Goal: Task Accomplishment & Management: Use online tool/utility

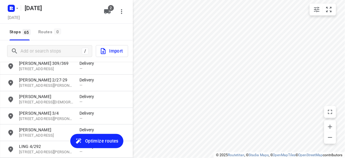
scroll to position [941, 0]
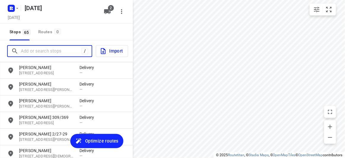
click at [61, 54] on input "Add or search stops" at bounding box center [51, 51] width 61 height 9
paste input "[STREET_ADDRESS][PERSON_NAME][US_STATE]"
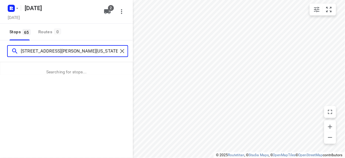
type input "[STREET_ADDRESS][PERSON_NAME][US_STATE]"
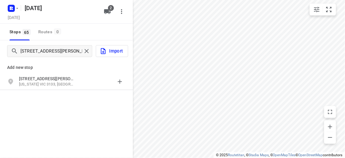
click at [64, 76] on p "[STREET_ADDRESS][PERSON_NAME]" at bounding box center [46, 79] width 55 height 6
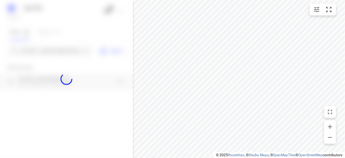
click at [56, 53] on div at bounding box center [66, 79] width 133 height 158
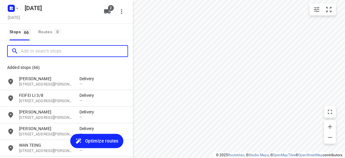
scroll to position [0, 0]
click at [69, 47] on input "Add or search stops" at bounding box center [74, 51] width 107 height 9
paste input "[STREET_ADDRESS][PERSON_NAME]"
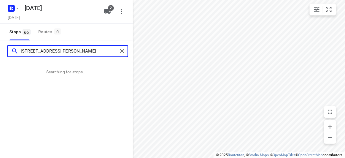
type input "[STREET_ADDRESS][PERSON_NAME]"
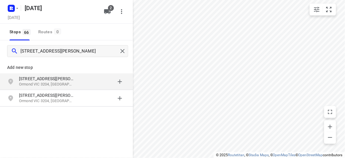
click at [58, 82] on p "Ormond VIC 3204, [GEOGRAPHIC_DATA]" at bounding box center [46, 85] width 55 height 6
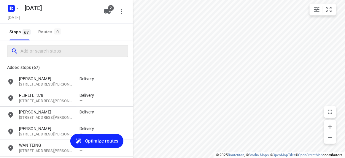
click at [59, 56] on div at bounding box center [67, 51] width 121 height 12
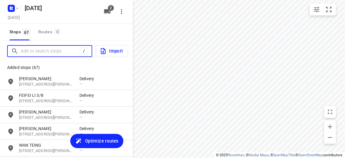
click at [50, 54] on input "Add or search stops" at bounding box center [50, 51] width 59 height 9
paste input "[STREET_ADDRESS]"
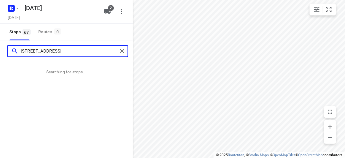
type input "[STREET_ADDRESS]"
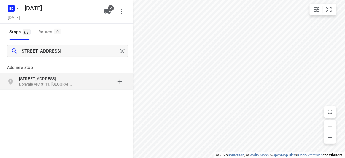
click at [36, 83] on p "Donvale VIC 3111, [GEOGRAPHIC_DATA]" at bounding box center [46, 85] width 55 height 6
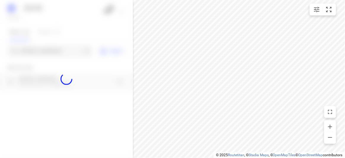
click at [42, 52] on div at bounding box center [66, 79] width 133 height 158
click at [42, 51] on div at bounding box center [66, 79] width 133 height 158
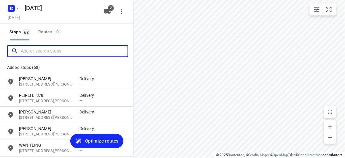
click at [42, 51] on input "Add or search stops" at bounding box center [74, 51] width 107 height 9
paste input "[STREET_ADDRESS]"
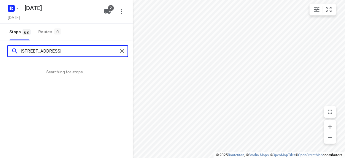
type input "[STREET_ADDRESS]"
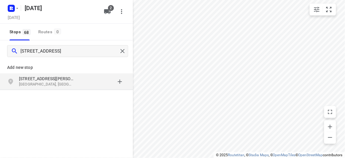
click at [44, 71] on div "Add new stop" at bounding box center [66, 65] width 133 height 17
click at [46, 80] on p "[STREET_ADDRESS][PERSON_NAME]" at bounding box center [46, 79] width 55 height 6
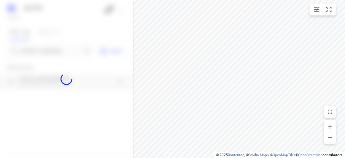
click at [37, 50] on div at bounding box center [66, 79] width 133 height 158
click at [37, 50] on div "[DATE], Sep 06 2 Stops 68 Routes 0 [STREET_ADDRESS] Import Add new stop [STREET…" at bounding box center [66, 79] width 133 height 158
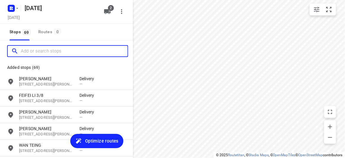
paste input "[STREET_ADDRESS]"
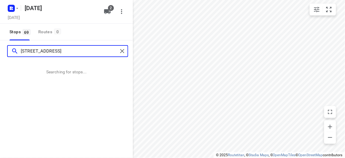
type input "[STREET_ADDRESS]"
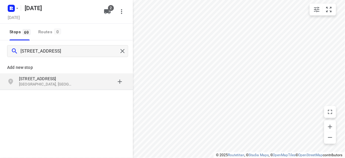
click at [16, 76] on div "grid" at bounding box center [13, 82] width 12 height 12
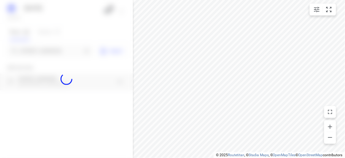
click at [29, 52] on div at bounding box center [66, 79] width 133 height 158
paste input "[STREET_ADDRESS]"
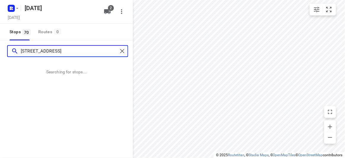
scroll to position [0, 2]
type input "[STREET_ADDRESS]"
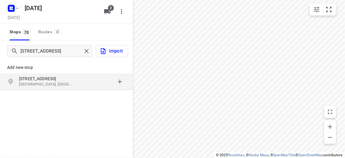
scroll to position [0, 0]
click at [17, 77] on div "grid" at bounding box center [13, 82] width 12 height 12
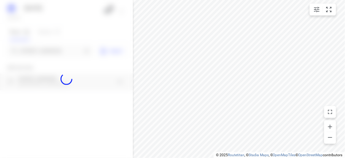
click at [26, 50] on div at bounding box center [66, 79] width 133 height 158
click at [26, 50] on input "[STREET_ADDRESS]" at bounding box center [51, 51] width 61 height 9
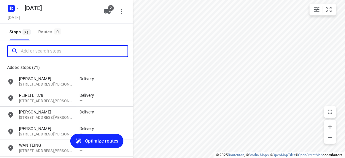
paste input "[STREET_ADDRESS]"
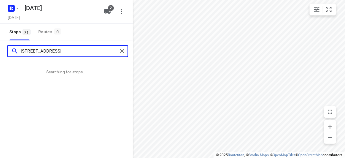
type input "[STREET_ADDRESS]"
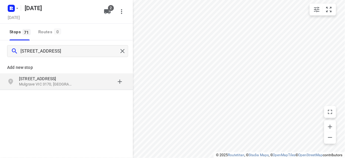
click at [86, 79] on div "grid" at bounding box center [102, 82] width 46 height 12
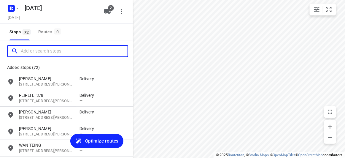
click at [38, 52] on input "Add or search stops" at bounding box center [74, 51] width 107 height 9
paste input "[STREET_ADDRESS][PERSON_NAME]"
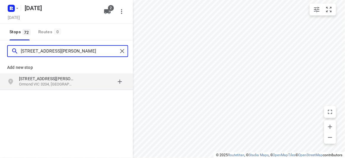
type input "[STREET_ADDRESS][PERSON_NAME]"
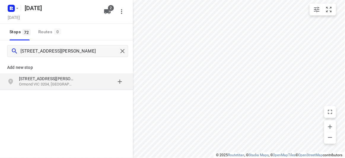
click at [28, 77] on p "[STREET_ADDRESS][PERSON_NAME]" at bounding box center [46, 79] width 55 height 6
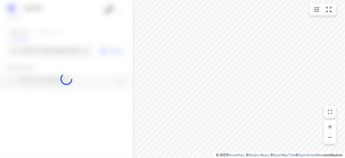
click at [34, 46] on div "[DATE], Sep 06 2 Stops 72 Routes 0 [STREET_ADDRESS][PERSON_NAME] Import Add new…" at bounding box center [66, 79] width 133 height 158
click at [36, 51] on div at bounding box center [66, 79] width 133 height 158
click at [36, 50] on div at bounding box center [66, 79] width 133 height 158
click at [36, 50] on input "[STREET_ADDRESS][PERSON_NAME]" at bounding box center [51, 51] width 61 height 9
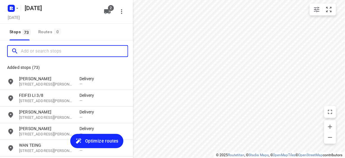
paste input "[STREET_ADDRESS]"
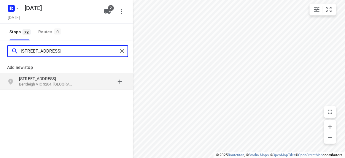
type input "[STREET_ADDRESS]"
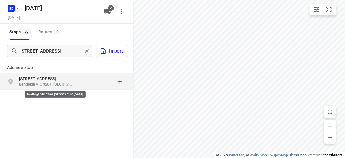
click at [38, 82] on p "Bentleigh VIC 3204, [GEOGRAPHIC_DATA]" at bounding box center [46, 85] width 55 height 6
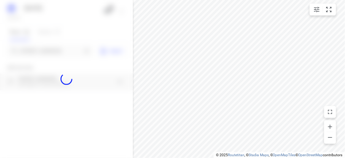
click at [33, 50] on div at bounding box center [66, 79] width 133 height 158
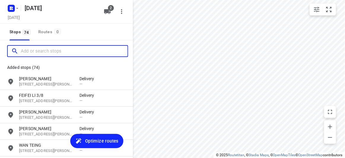
click at [33, 50] on input "Add or search stops" at bounding box center [74, 51] width 107 height 9
paste input "[STREET_ADDRESS]"
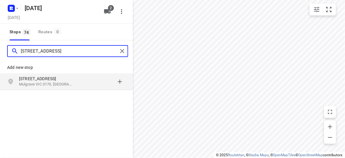
type input "[STREET_ADDRESS]"
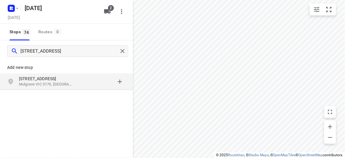
click at [51, 84] on p "Mulgrave VIC 3170, [GEOGRAPHIC_DATA]" at bounding box center [46, 85] width 55 height 6
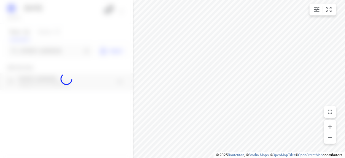
click at [43, 49] on div at bounding box center [66, 79] width 133 height 158
click at [43, 49] on div "[DATE], Sep 06 2 Stops 74 Routes 0 [STREET_ADDRESS] Import Add new stop [STREET…" at bounding box center [66, 79] width 133 height 158
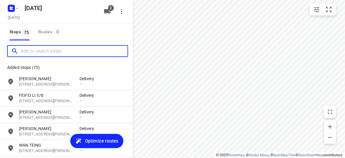
paste input "[STREET_ADDRESS]"
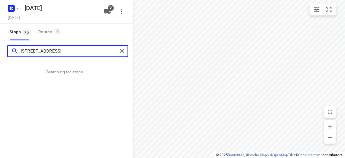
type input "[STREET_ADDRESS]"
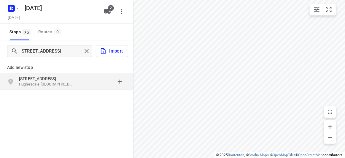
click at [65, 81] on p "[STREET_ADDRESS]" at bounding box center [46, 79] width 55 height 6
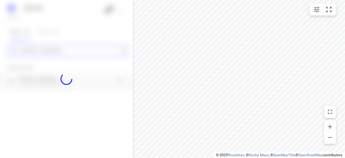
click at [47, 52] on div "[DATE], Sep 06 2 Stops 75 Routes 0 [STREET_ADDRESS] Add new stop [STREET_ADDRES…" at bounding box center [66, 79] width 133 height 158
click at [47, 52] on div at bounding box center [66, 79] width 133 height 158
click at [47, 52] on div "[DATE], Sep 06 2 Stops 75 Routes 0 [STREET_ADDRESS] Import Add new stop [STREET…" at bounding box center [66, 79] width 133 height 158
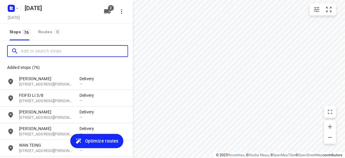
paste input "12 [GEOGRAPHIC_DATA]"
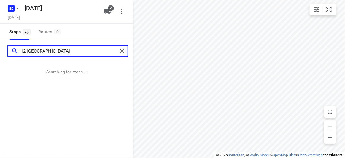
type input "12 [GEOGRAPHIC_DATA]"
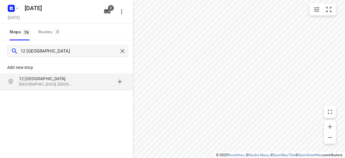
click at [56, 87] on div "[STREET_ADDRESS]" at bounding box center [66, 81] width 133 height 17
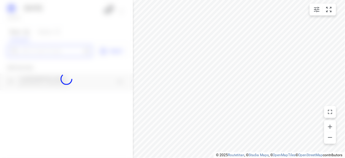
paste input "[STREET_ADDRESS]"
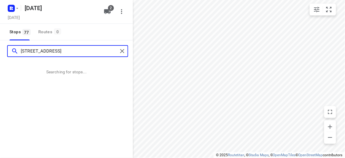
type input "[STREET_ADDRESS]"
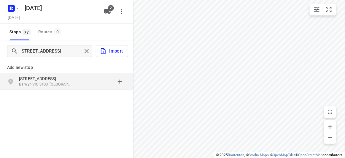
click at [52, 80] on p "[STREET_ADDRESS]" at bounding box center [46, 79] width 55 height 6
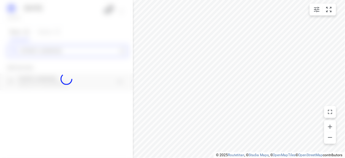
click at [41, 52] on div "[DATE], Sep 06 2 Stops 77 Routes 0 [STREET_ADDRESS] Add new stop [STREET_ADDRES…" at bounding box center [66, 79] width 133 height 158
click at [41, 54] on div at bounding box center [66, 79] width 133 height 158
click at [41, 54] on div "[DATE], Sep 06 2 Stops 77 Routes 0 [STREET_ADDRESS] Import Add new stop [STREET…" at bounding box center [66, 79] width 133 height 158
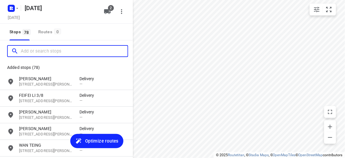
paste input "/[STREET_ADDRESS][PERSON_NAME]"
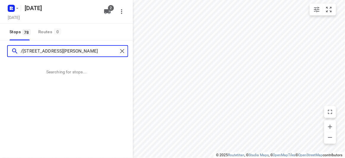
type input "/[STREET_ADDRESS][PERSON_NAME]"
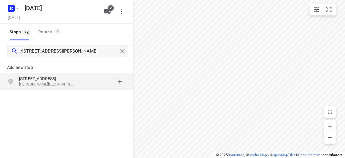
click at [48, 84] on p "[PERSON_NAME][GEOGRAPHIC_DATA], [GEOGRAPHIC_DATA]" at bounding box center [46, 85] width 55 height 6
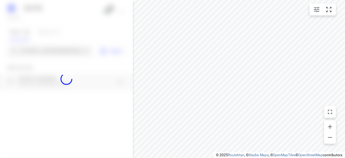
click at [24, 53] on div at bounding box center [66, 79] width 133 height 158
click at [26, 53] on div at bounding box center [66, 79] width 133 height 158
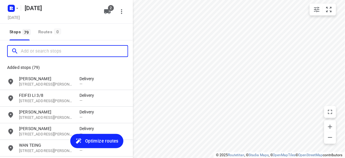
paste input "[STREET_ADDRESS][DEMOGRAPHIC_DATA]"
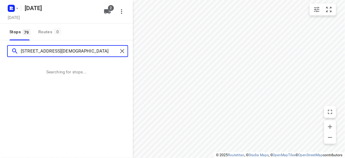
type input "[STREET_ADDRESS][DEMOGRAPHIC_DATA]"
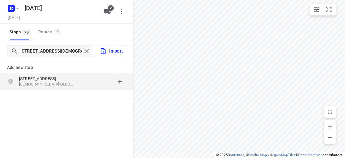
click at [62, 79] on p "[STREET_ADDRESS]" at bounding box center [46, 79] width 55 height 6
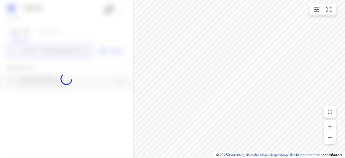
click at [45, 51] on div "[DATE], Sep 06 2 Stops 79 Routes 0 [STREET_ADDRESS] Import Add new stop [STREET…" at bounding box center [66, 79] width 133 height 158
click at [46, 54] on div at bounding box center [66, 79] width 133 height 158
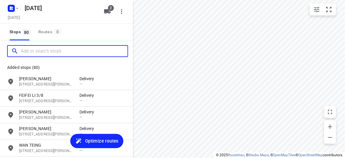
click at [46, 54] on input "Add or search stops" at bounding box center [74, 51] width 107 height 9
paste input "[STREET_ADDRESS][PERSON_NAME]"
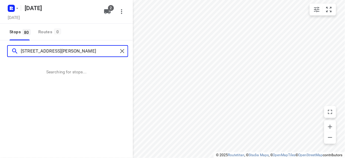
type input "[STREET_ADDRESS][PERSON_NAME]"
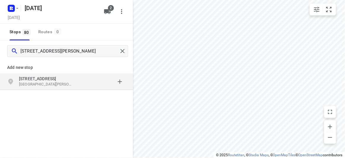
click at [50, 68] on p "Add new stop" at bounding box center [66, 67] width 119 height 7
click at [52, 79] on p "[STREET_ADDRESS]" at bounding box center [46, 79] width 55 height 6
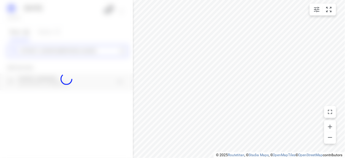
click at [33, 52] on div "[DATE], Sep 06 2 Stops 80 Routes 0 9 [GEOGRAPHIC_DATA] [GEOGRAPHIC_DATA][PERSON…" at bounding box center [66, 79] width 133 height 158
click at [33, 52] on div at bounding box center [66, 79] width 133 height 158
paste input "[STREET_ADDRESS][PERSON_NAME]"
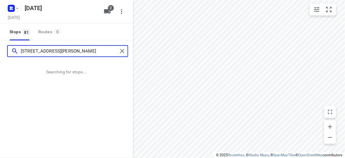
type input "[STREET_ADDRESS][PERSON_NAME]"
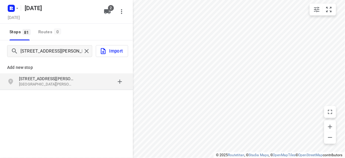
click at [68, 70] on p "Add new stop" at bounding box center [66, 67] width 119 height 7
click at [70, 78] on p "[STREET_ADDRESS][PERSON_NAME]" at bounding box center [46, 79] width 55 height 6
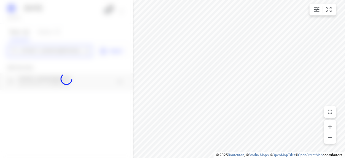
click at [44, 55] on div "[DATE], Sep 06 2 Stops 81 Routes 0 [GEOGRAPHIC_DATA][PERSON_NAME] 3128 Import A…" at bounding box center [66, 79] width 133 height 158
click at [45, 51] on div at bounding box center [66, 79] width 133 height 158
paste input "[STREET_ADDRESS][PERSON_NAME][PERSON_NAME]"
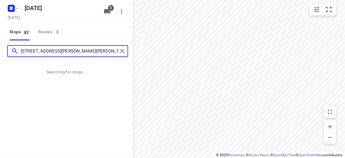
type input "[STREET_ADDRESS][PERSON_NAME][PERSON_NAME]"
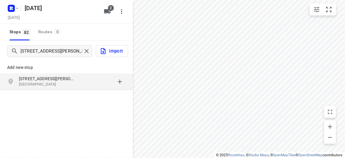
click at [58, 82] on p "[GEOGRAPHIC_DATA]" at bounding box center [46, 85] width 55 height 6
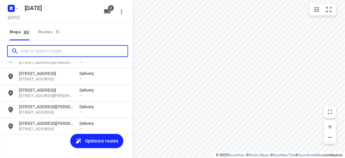
scroll to position [1321, 0]
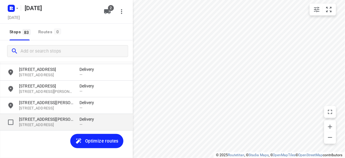
click at [32, 125] on p "[STREET_ADDRESS]" at bounding box center [46, 125] width 55 height 6
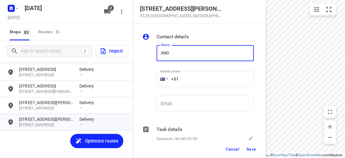
type input "[PERSON_NAME]"
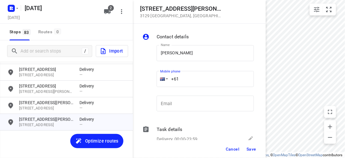
click at [154, 79] on div "Name [PERSON_NAME] Name Mobile phone +61 ​ Email Email" at bounding box center [198, 79] width 114 height 78
paste input "433016221"
type input "[PHONE_NUMBER]"
click at [249, 146] on span "Save" at bounding box center [251, 148] width 10 height 5
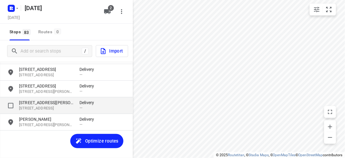
click at [58, 108] on p "[STREET_ADDRESS]" at bounding box center [46, 109] width 55 height 6
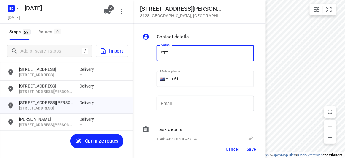
type input "[PERSON_NAME]"
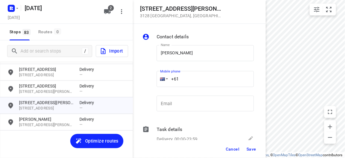
drag, startPoint x: 184, startPoint y: 79, endPoint x: 164, endPoint y: 79, distance: 19.3
click at [164, 79] on div "+61" at bounding box center [205, 79] width 97 height 16
paste input "412643478"
type input "[PHONE_NUMBER]"
click at [252, 149] on span "Save" at bounding box center [251, 148] width 10 height 5
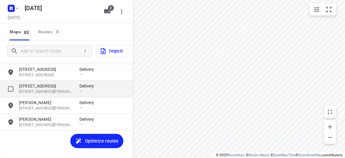
click at [48, 89] on p "[STREET_ADDRESS][PERSON_NAME]" at bounding box center [46, 92] width 55 height 6
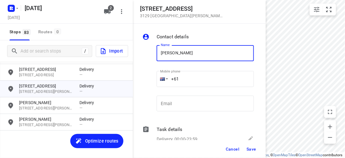
type input "[PERSON_NAME]"
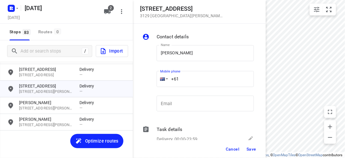
drag, startPoint x: 170, startPoint y: 81, endPoint x: 158, endPoint y: 82, distance: 11.6
click at [158, 82] on div "+61" at bounding box center [205, 79] width 97 height 16
click at [144, 77] on div "Name [PERSON_NAME] Name Mobile phone +61 ​ Email Email" at bounding box center [198, 79] width 114 height 78
paste input "423962501"
type input "[PHONE_NUMBER]"
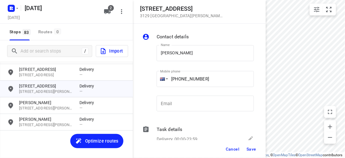
click at [259, 147] on div "Cancel Save" at bounding box center [199, 149] width 133 height 18
click at [250, 146] on button "Save" at bounding box center [251, 148] width 15 height 11
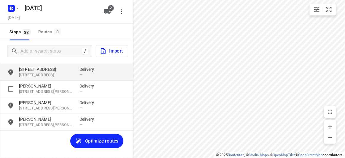
click at [40, 79] on div "[STREET_ADDRESS] Delivery —" at bounding box center [66, 72] width 133 height 17
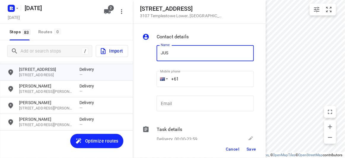
type input "[PERSON_NAME] 2/5"
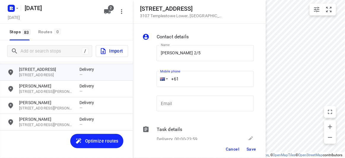
click at [190, 80] on input "+61" at bounding box center [205, 79] width 97 height 16
paste input "0432208299"
click at [179, 78] on input "[PHONE_NUMBER]" at bounding box center [205, 79] width 97 height 16
click at [182, 78] on input "[PHONE_NUMBER]" at bounding box center [205, 79] width 97 height 16
type input "[PHONE_NUMBER]"
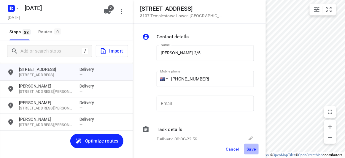
click at [250, 151] on span "Save" at bounding box center [251, 148] width 10 height 5
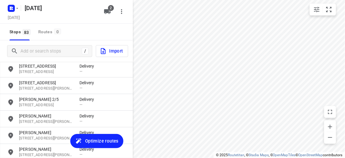
scroll to position [1267, 0]
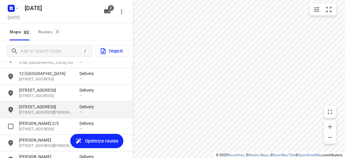
click at [31, 109] on p "[STREET_ADDRESS]" at bounding box center [46, 107] width 55 height 6
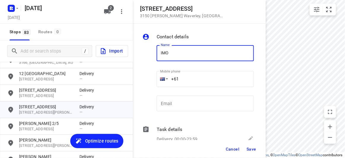
click at [151, 58] on div at bounding box center [148, 79] width 14 height 78
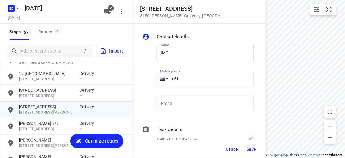
click at [161, 53] on input "IMO" at bounding box center [205, 53] width 97 height 16
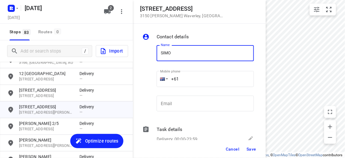
drag, startPoint x: 181, startPoint y: 55, endPoint x: 183, endPoint y: 60, distance: 5.8
click at [181, 55] on input "SIMO" at bounding box center [205, 53] width 97 height 16
type input "[PERSON_NAME] 1/816"
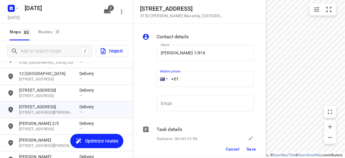
click at [184, 78] on input "+61" at bounding box center [205, 79] width 97 height 16
paste input "437353113"
type input "[PHONE_NUMBER]"
click at [250, 146] on span "Save" at bounding box center [251, 148] width 10 height 5
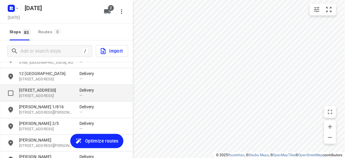
click at [38, 92] on p "[STREET_ADDRESS]" at bounding box center [46, 90] width 55 height 6
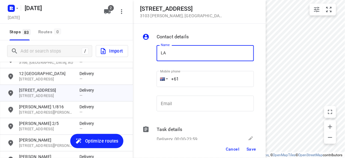
click at [164, 54] on input "LA" at bounding box center [205, 53] width 97 height 16
click at [160, 54] on input "LA" at bounding box center [205, 53] width 97 height 16
click at [195, 51] on input "CLA" at bounding box center [205, 53] width 97 height 16
type input "[PERSON_NAME] 3/2"
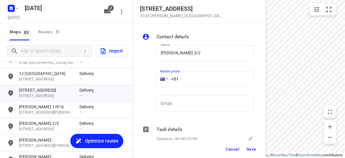
drag, startPoint x: 170, startPoint y: 78, endPoint x: 150, endPoint y: 78, distance: 20.2
click at [150, 78] on div "Name [PERSON_NAME] 3/2 Name Mobile phone +61 ​ Email Email" at bounding box center [198, 79] width 114 height 78
paste input "449848915"
type input "[PHONE_NUMBER]"
click at [248, 147] on span "Save" at bounding box center [251, 148] width 10 height 5
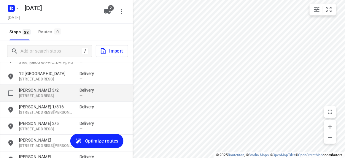
click at [42, 92] on p "[PERSON_NAME] 3/2" at bounding box center [46, 90] width 55 height 6
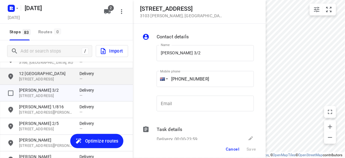
click at [40, 77] on p "[STREET_ADDRESS]" at bounding box center [46, 79] width 55 height 6
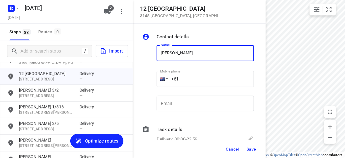
type input "[PERSON_NAME]"
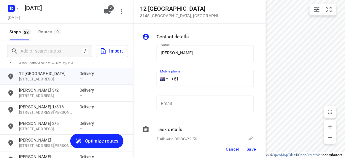
click at [186, 75] on input "+61" at bounding box center [205, 79] width 97 height 16
paste input "61466886805"
drag, startPoint x: 157, startPoint y: 80, endPoint x: 143, endPoint y: 84, distance: 14.6
click at [143, 84] on div "Name [PERSON_NAME] Name Mobile phone [PHONE_NUMBER] ​ Email Email" at bounding box center [198, 79] width 114 height 78
paste input "tel"
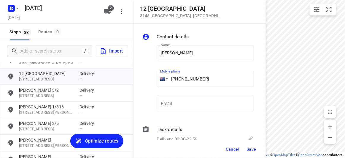
type input "[PHONE_NUMBER]"
click at [251, 149] on span "Save" at bounding box center [251, 148] width 10 height 5
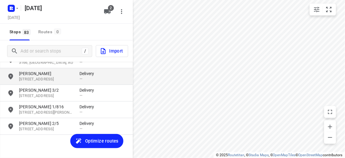
scroll to position [1213, 0]
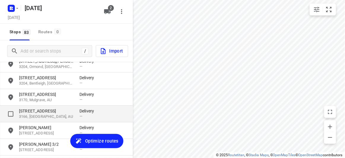
click at [38, 109] on p "[STREET_ADDRESS]" at bounding box center [46, 111] width 55 height 6
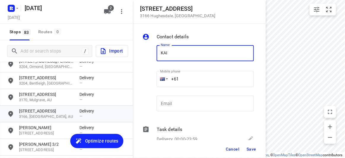
type input "[PERSON_NAME] KUNG 8/47-49"
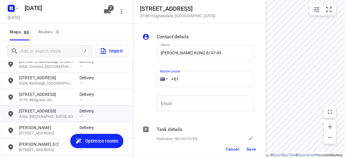
click at [187, 78] on input "+61" at bounding box center [205, 79] width 97 height 16
paste input "422972118"
type input "[PHONE_NUMBER]"
click at [247, 147] on span "Save" at bounding box center [251, 148] width 10 height 5
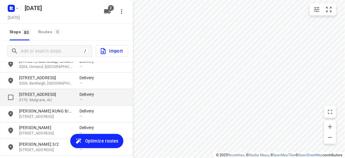
click at [34, 92] on p "[STREET_ADDRESS]" at bounding box center [46, 94] width 55 height 6
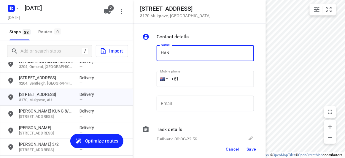
type input "HAN"
click at [194, 72] on input "+61" at bounding box center [205, 79] width 97 height 16
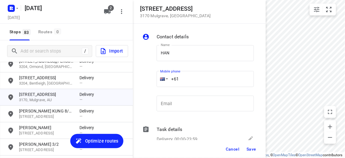
paste input "450569255"
type input "[PHONE_NUMBER]"
click at [253, 147] on span "Save" at bounding box center [251, 148] width 10 height 5
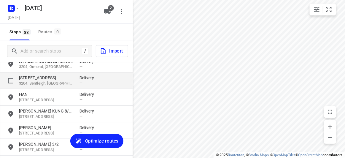
click at [36, 79] on p "[STREET_ADDRESS]" at bounding box center [46, 78] width 55 height 6
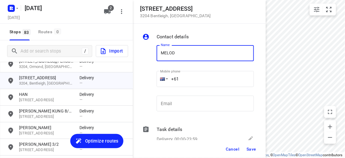
type input "[PERSON_NAME]"
click at [182, 80] on input "+61" at bounding box center [205, 79] width 97 height 16
paste input "403220334"
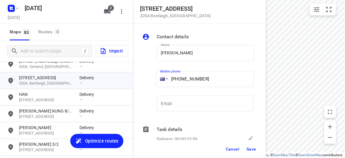
type input "[PHONE_NUMBER]"
click at [249, 146] on button "Save" at bounding box center [251, 148] width 15 height 11
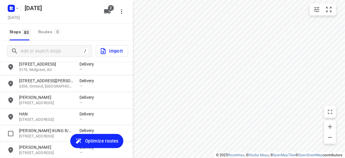
scroll to position [1186, 0]
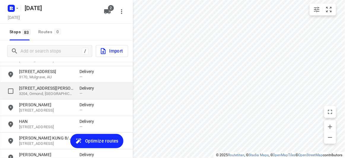
click at [33, 92] on p "3204, Ormond, [GEOGRAPHIC_DATA]" at bounding box center [46, 94] width 55 height 6
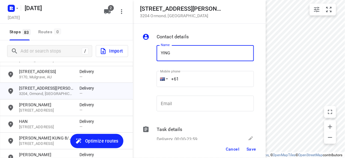
type input "[PERSON_NAME]"
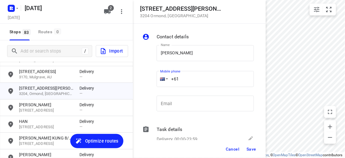
drag, startPoint x: 174, startPoint y: 79, endPoint x: 147, endPoint y: 80, distance: 27.0
click at [147, 80] on div "Name [PERSON_NAME] HO Name Mobile phone +61 ​ Email Email" at bounding box center [198, 79] width 114 height 78
paste input "tel"
paste input "0433996329"
click at [186, 83] on input "[PHONE_NUMBER]" at bounding box center [205, 79] width 97 height 16
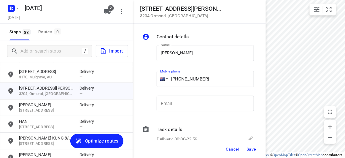
click at [183, 81] on input "[PHONE_NUMBER]" at bounding box center [205, 79] width 97 height 16
type input "[PHONE_NUMBER]"
click at [253, 145] on button "Save" at bounding box center [251, 148] width 15 height 11
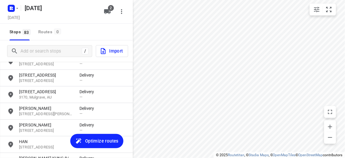
scroll to position [1159, 0]
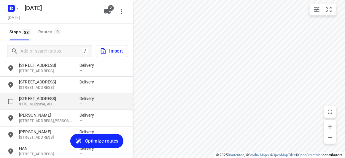
click at [40, 102] on p "3170, Mulgrave, AU" at bounding box center [46, 104] width 55 height 6
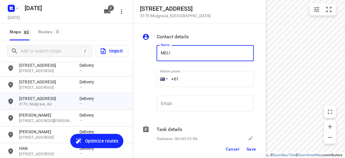
type input "[PERSON_NAME]"
click at [188, 79] on input "+61" at bounding box center [205, 79] width 97 height 16
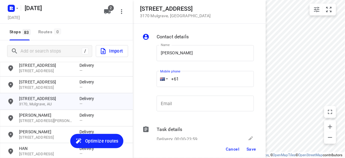
paste input "434851126"
type input "[PHONE_NUMBER]"
click at [255, 153] on button "Save" at bounding box center [251, 148] width 15 height 11
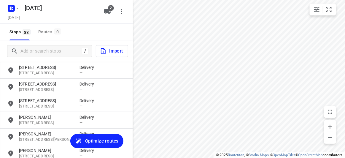
scroll to position [1132, 0]
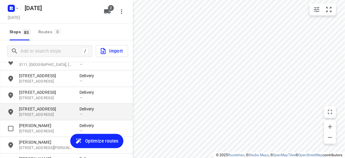
click at [38, 112] on p "[STREET_ADDRESS]" at bounding box center [46, 115] width 55 height 6
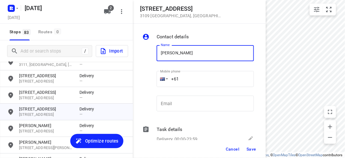
type input "[PERSON_NAME] 3/152"
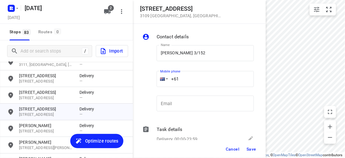
click at [183, 77] on input "+61" at bounding box center [205, 79] width 97 height 16
paste input "433799992"
type input "[PHONE_NUMBER]"
click at [252, 147] on span "Save" at bounding box center [251, 148] width 10 height 5
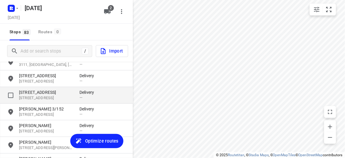
click at [44, 96] on p "[STREET_ADDRESS]" at bounding box center [46, 98] width 55 height 6
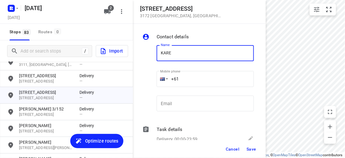
type input "[PERSON_NAME]"
click at [186, 77] on input "+61" at bounding box center [205, 79] width 97 height 16
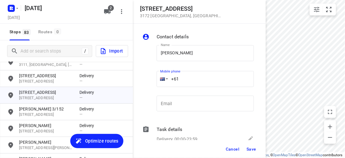
paste input "421531028"
type input "[PHONE_NUMBER]"
click at [250, 147] on span "Save" at bounding box center [251, 148] width 10 height 5
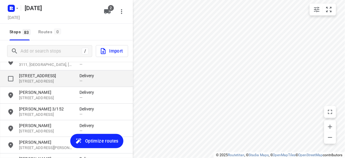
click at [39, 78] on p "[STREET_ADDRESS]" at bounding box center [46, 76] width 55 height 6
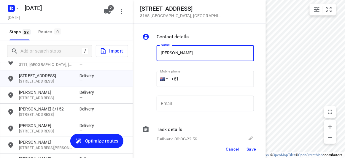
type input "[PERSON_NAME]"
click at [196, 72] on input "+61" at bounding box center [205, 79] width 97 height 16
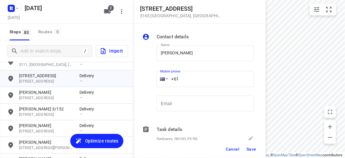
paste input "411721699"
type input "[PHONE_NUMBER]"
click at [250, 147] on span "Save" at bounding box center [251, 148] width 10 height 5
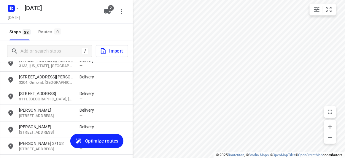
scroll to position [1078, 0]
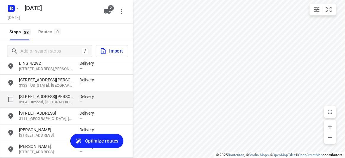
click at [32, 96] on p "[STREET_ADDRESS][PERSON_NAME]" at bounding box center [46, 96] width 55 height 6
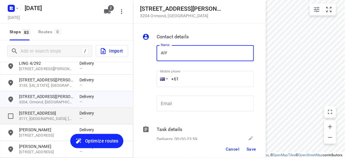
type input "AIY"
click at [70, 111] on p "[STREET_ADDRESS]" at bounding box center [46, 113] width 55 height 6
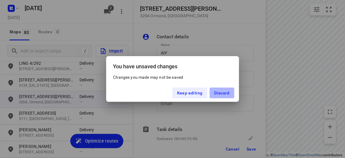
click at [220, 94] on span "Discard" at bounding box center [221, 92] width 15 height 5
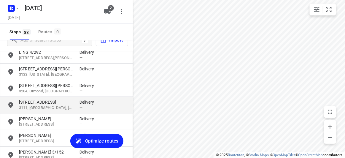
click at [63, 105] on p "3111, [GEOGRAPHIC_DATA], [GEOGRAPHIC_DATA]" at bounding box center [46, 108] width 55 height 6
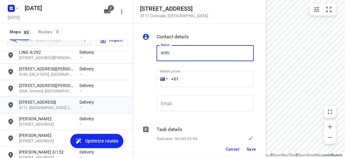
type input "[PERSON_NAME]"
click at [190, 77] on input "+61" at bounding box center [205, 79] width 97 height 16
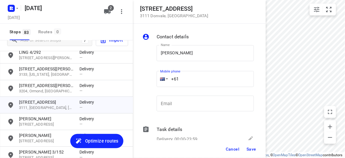
paste input "417531190"
type input "[PHONE_NUMBER]"
click at [256, 144] on button "Save" at bounding box center [251, 148] width 15 height 11
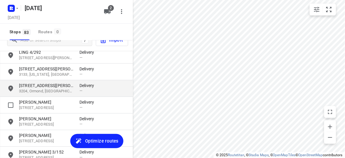
click at [32, 88] on p "3204, Ormond, [GEOGRAPHIC_DATA]" at bounding box center [46, 91] width 55 height 6
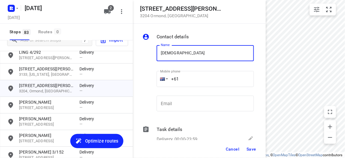
type input "[PERSON_NAME]"
click at [189, 78] on input "+61" at bounding box center [205, 79] width 97 height 16
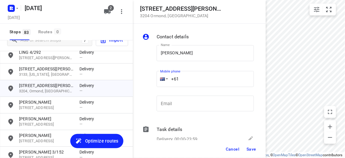
paste input "61422500549"
drag, startPoint x: 217, startPoint y: 75, endPoint x: 141, endPoint y: 78, distance: 76.2
click at [141, 78] on div "Name [PERSON_NAME] Name Mobile phone [PHONE_NUMBER] ​ Email Email" at bounding box center [198, 79] width 114 height 78
paste input "tel"
type input "[PHONE_NUMBER]"
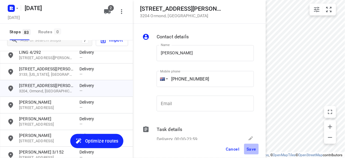
click at [253, 148] on span "Save" at bounding box center [251, 148] width 10 height 5
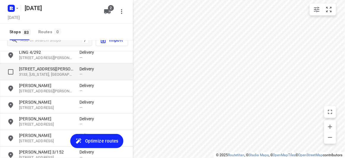
click at [43, 66] on p "[STREET_ADDRESS][PERSON_NAME]" at bounding box center [46, 69] width 55 height 6
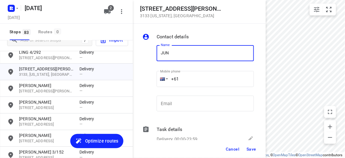
type input "[PERSON_NAME]"
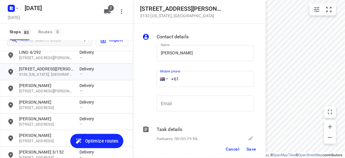
drag, startPoint x: 186, startPoint y: 77, endPoint x: 131, endPoint y: 79, distance: 54.6
click at [131, 79] on div "[STREET_ADDRESS][PERSON_NAME][US_STATE] Contact details Name [PERSON_NAME] Name…" at bounding box center [66, 79] width 133 height 158
paste input "423869839"
type input "[PHONE_NUMBER]"
click at [250, 146] on button "Save" at bounding box center [251, 148] width 15 height 11
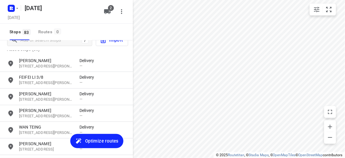
scroll to position [0, 0]
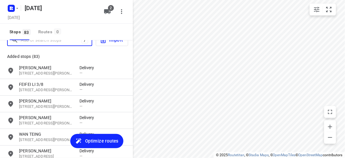
click at [37, 42] on input "Add or search stops" at bounding box center [51, 40] width 61 height 9
paste input "[STREET_ADDRESS][PERSON_NAME]"
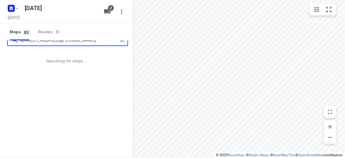
scroll to position [8, 0]
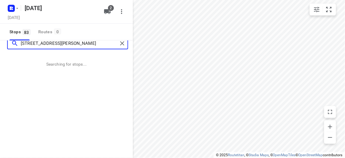
type input "[STREET_ADDRESS][PERSON_NAME]"
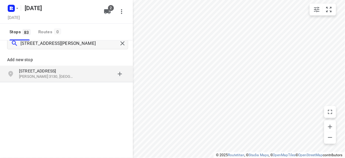
click at [63, 75] on p "[PERSON_NAME] 3130, [GEOGRAPHIC_DATA]" at bounding box center [46, 77] width 55 height 6
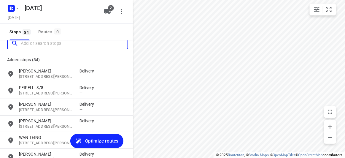
scroll to position [0, 0]
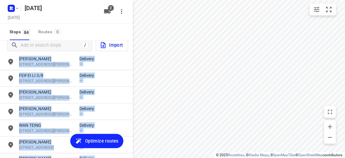
drag, startPoint x: 128, startPoint y: 63, endPoint x: 131, endPoint y: 141, distance: 78.3
click at [130, 149] on div "Added stops (84) JUN YEU MAH [STREET_ADDRESS][PERSON_NAME] Delivery — FEIFEI LI…" at bounding box center [66, 109] width 133 height 107
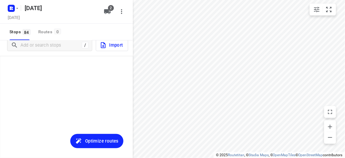
scroll to position [1337, 0]
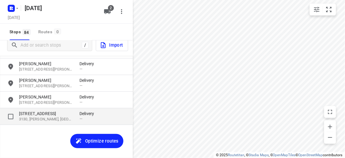
click at [67, 120] on p "3130, [PERSON_NAME], [GEOGRAPHIC_DATA]" at bounding box center [46, 120] width 55 height 6
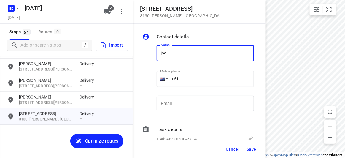
type input "[PERSON_NAME] 1/39"
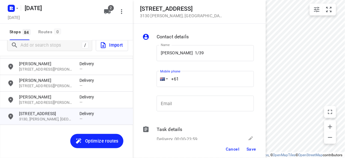
click at [189, 73] on input "+61" at bounding box center [205, 79] width 97 height 16
paste input "412999567"
type input "[PHONE_NUMBER]"
click at [253, 148] on span "Save" at bounding box center [251, 148] width 10 height 5
